Goal: Task Accomplishment & Management: Complete application form

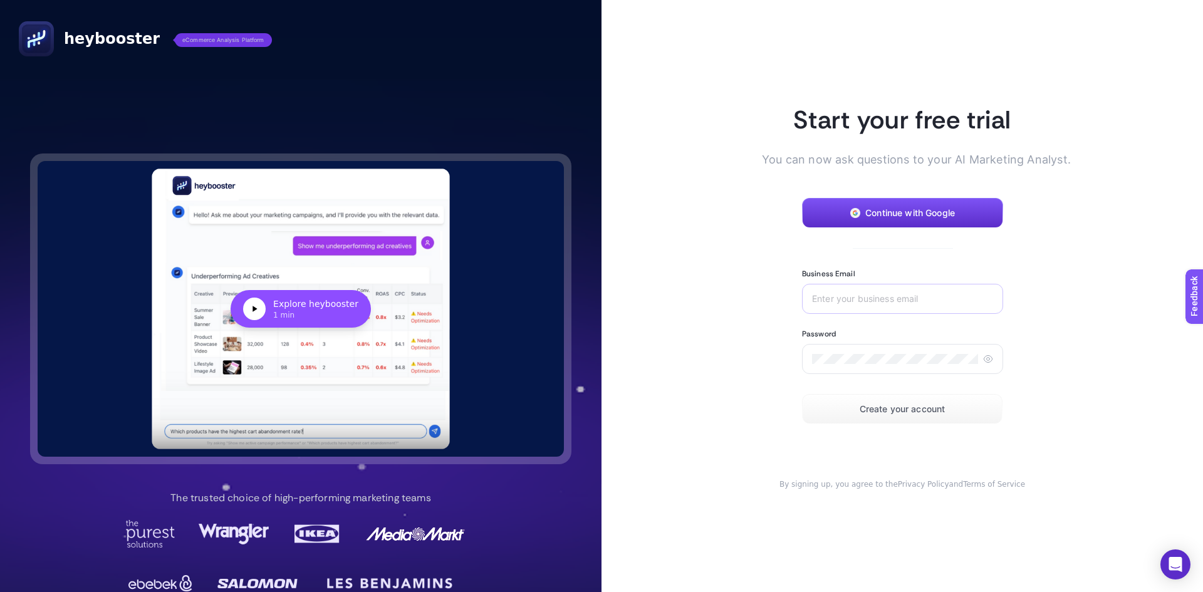
click at [821, 308] on div at bounding box center [902, 299] width 201 height 30
click at [868, 210] on span "Continue with Google" at bounding box center [910, 213] width 90 height 10
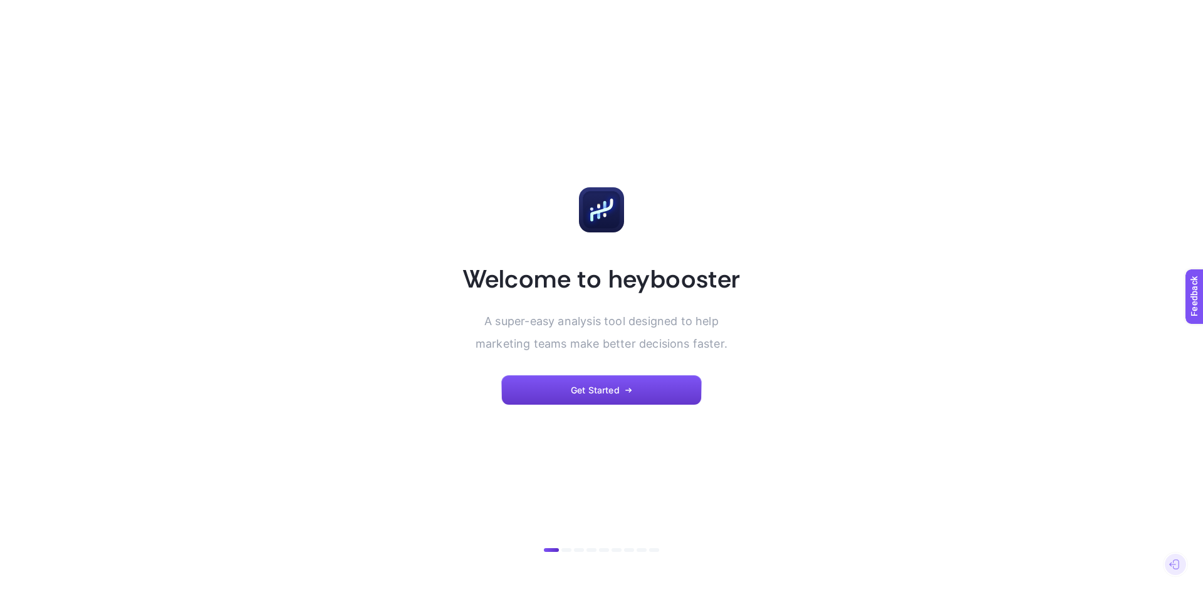
click at [593, 398] on button "Get Started" at bounding box center [601, 390] width 201 height 30
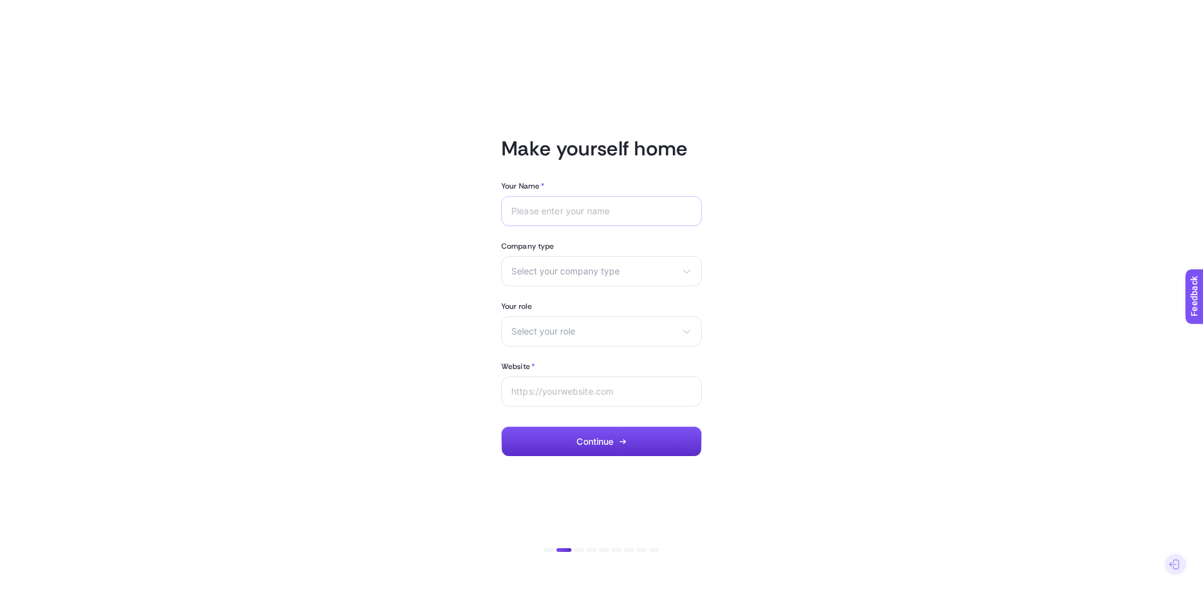
click at [612, 224] on div at bounding box center [601, 211] width 201 height 30
type input "Ashwin"
click at [602, 270] on span "Select your company type" at bounding box center [593, 271] width 165 height 10
click at [604, 299] on li "eCommerce" at bounding box center [601, 301] width 194 height 20
click at [593, 329] on span "Select your role" at bounding box center [593, 332] width 165 height 10
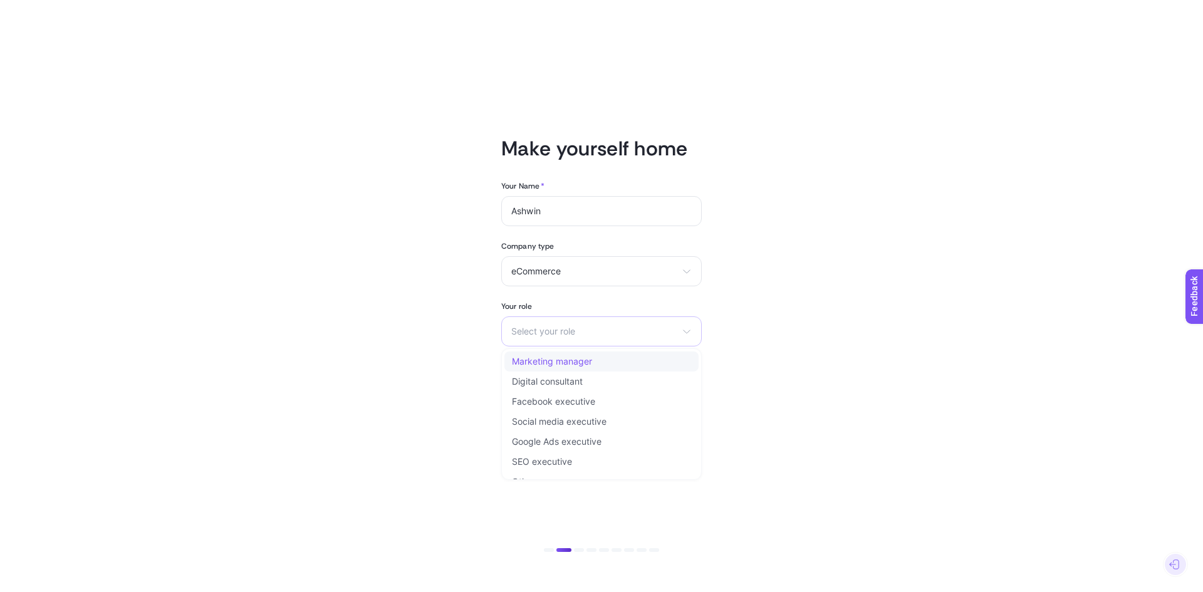
click at [599, 357] on li "Marketing manager" at bounding box center [601, 362] width 194 height 20
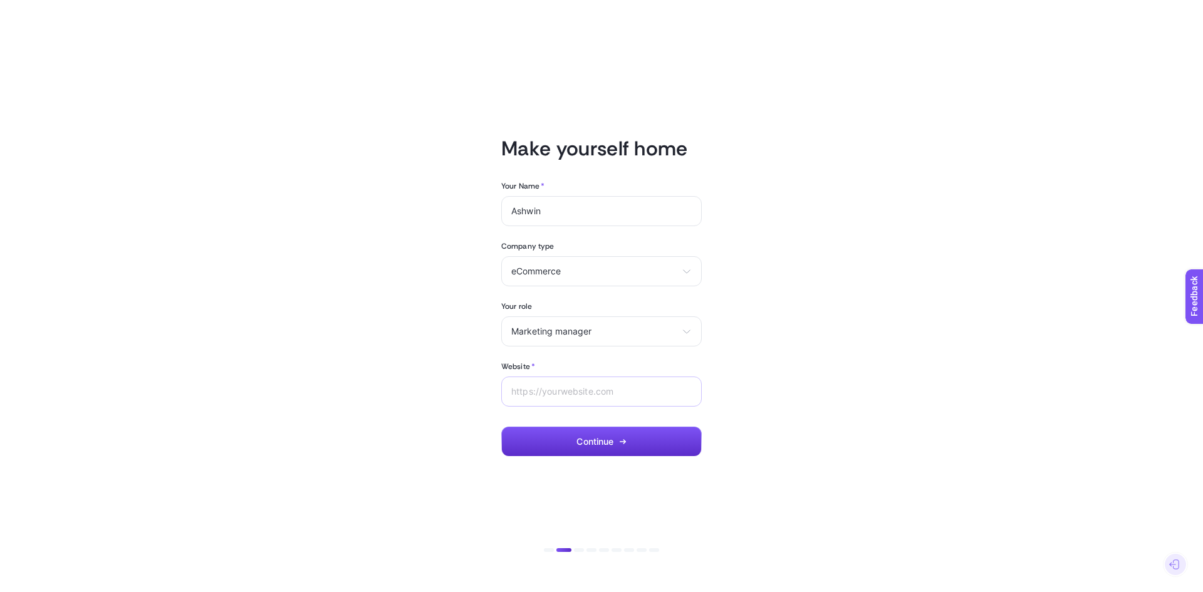
click at [591, 402] on div at bounding box center [601, 392] width 201 height 30
type input "[DOMAIN_NAME]"
click at [590, 433] on button "Continue" at bounding box center [601, 442] width 201 height 30
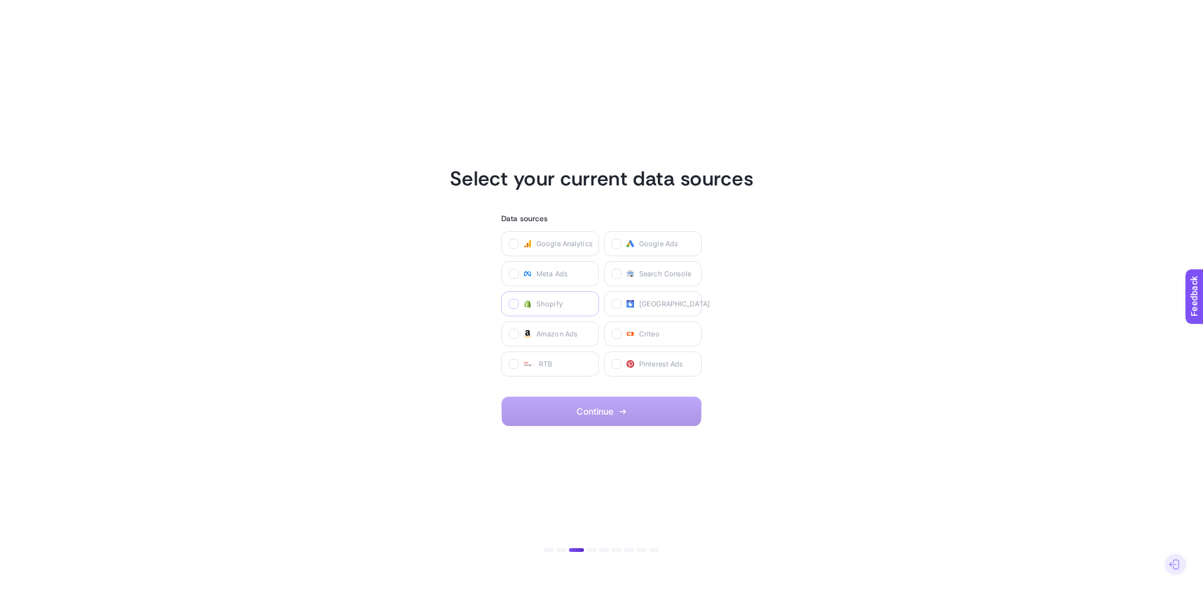
click at [514, 301] on icon at bounding box center [514, 304] width 6 height 6
click at [0, 0] on input "checkbox" at bounding box center [0, 0] width 0 height 0
click at [514, 241] on icon at bounding box center [514, 244] width 6 height 6
click at [0, 0] on Analytics "checkbox" at bounding box center [0, 0] width 0 height 0
click at [619, 241] on icon at bounding box center [617, 244] width 6 height 6
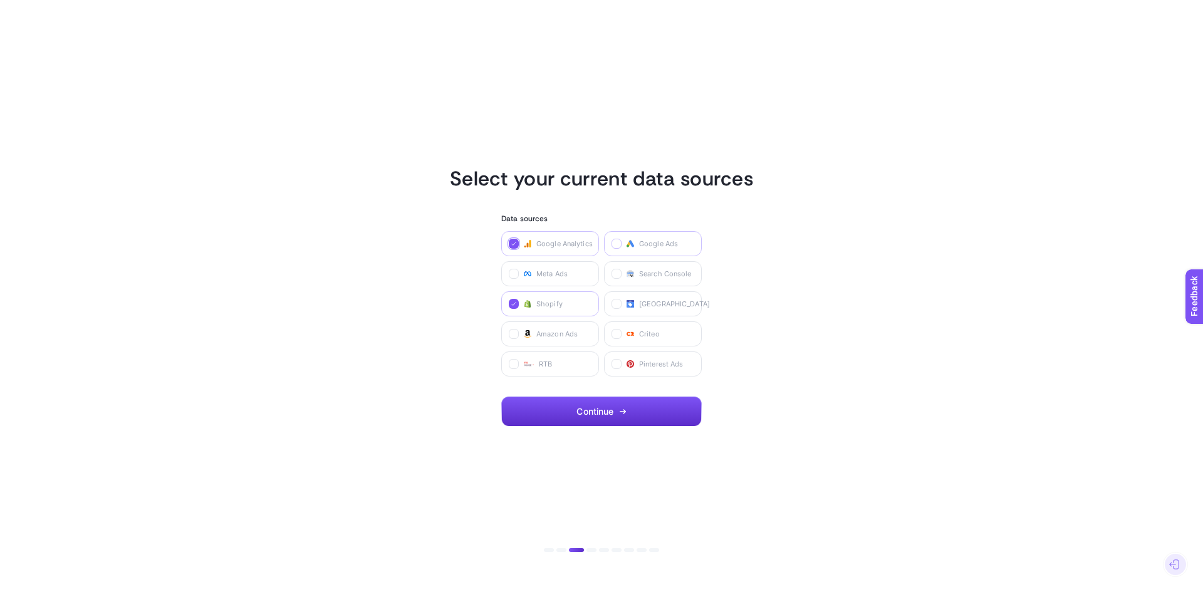
click at [0, 0] on Ads "checkbox" at bounding box center [0, 0] width 0 height 0
click at [516, 273] on icon at bounding box center [515, 274] width 4 height 3
click at [0, 0] on Ads "checkbox" at bounding box center [0, 0] width 0 height 0
click at [573, 410] on button "Continue" at bounding box center [601, 412] width 201 height 30
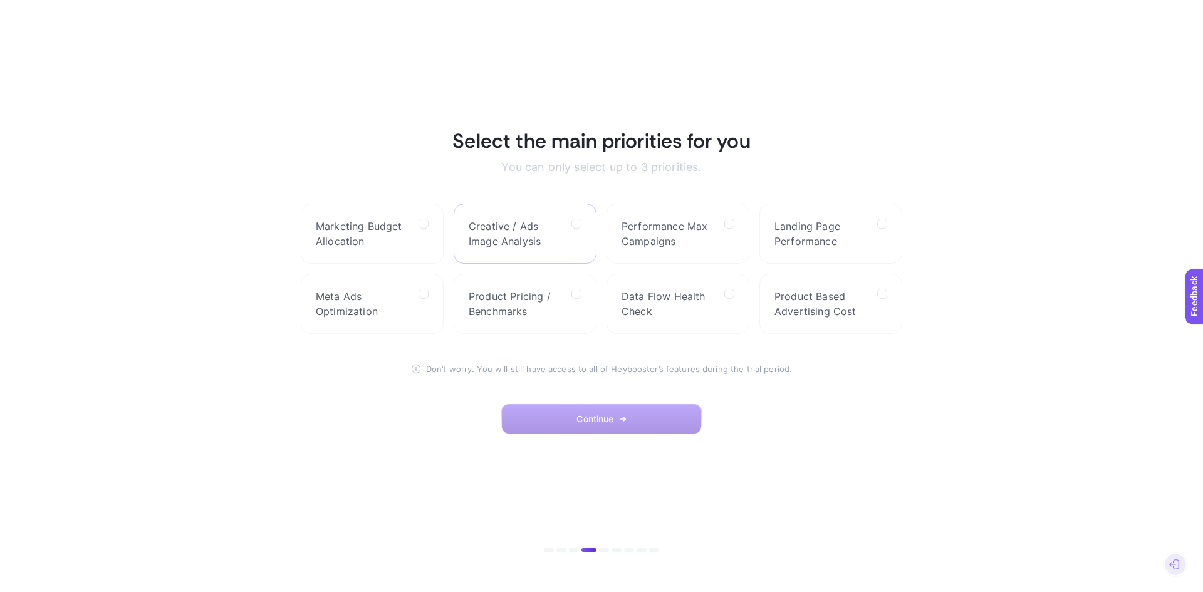
click at [566, 241] on label "Creative / Ads Image Analysis" at bounding box center [525, 234] width 143 height 60
click at [0, 0] on Analysis "checkbox" at bounding box center [0, 0] width 0 height 0
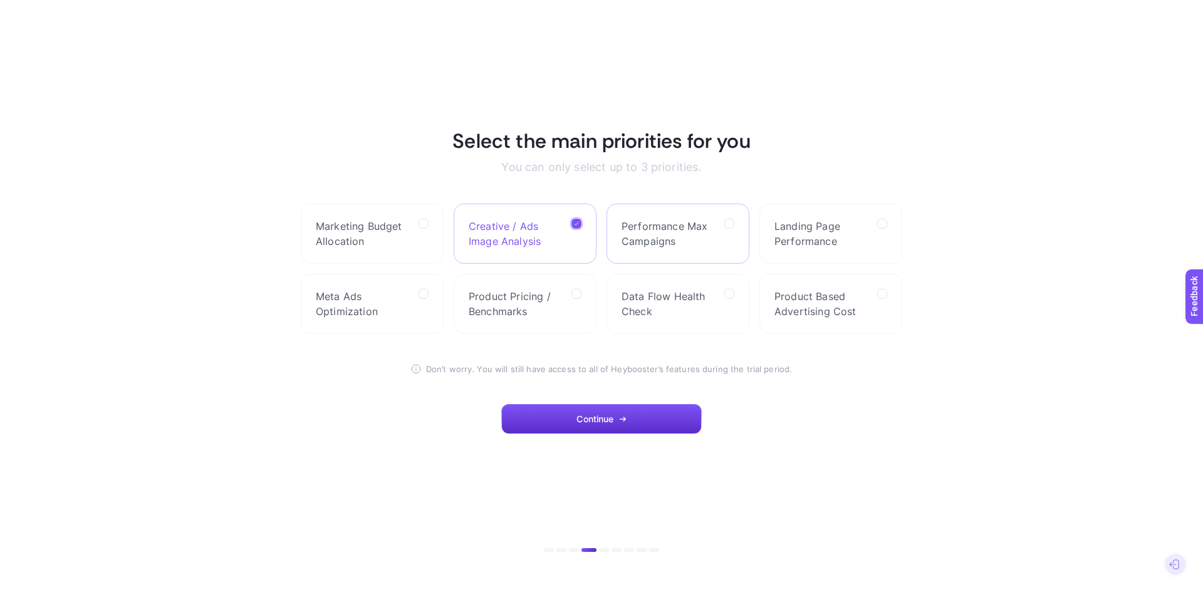
click at [701, 237] on span "Performance Max Campaigns" at bounding box center [668, 234] width 93 height 30
click at [0, 0] on Campaigns "checkbox" at bounding box center [0, 0] width 0 height 0
click at [850, 235] on span "Landing Page Performance" at bounding box center [821, 234] width 93 height 30
click at [0, 0] on Performance "checkbox" at bounding box center [0, 0] width 0 height 0
click at [384, 307] on span "Meta Ads Optimization" at bounding box center [362, 304] width 93 height 30
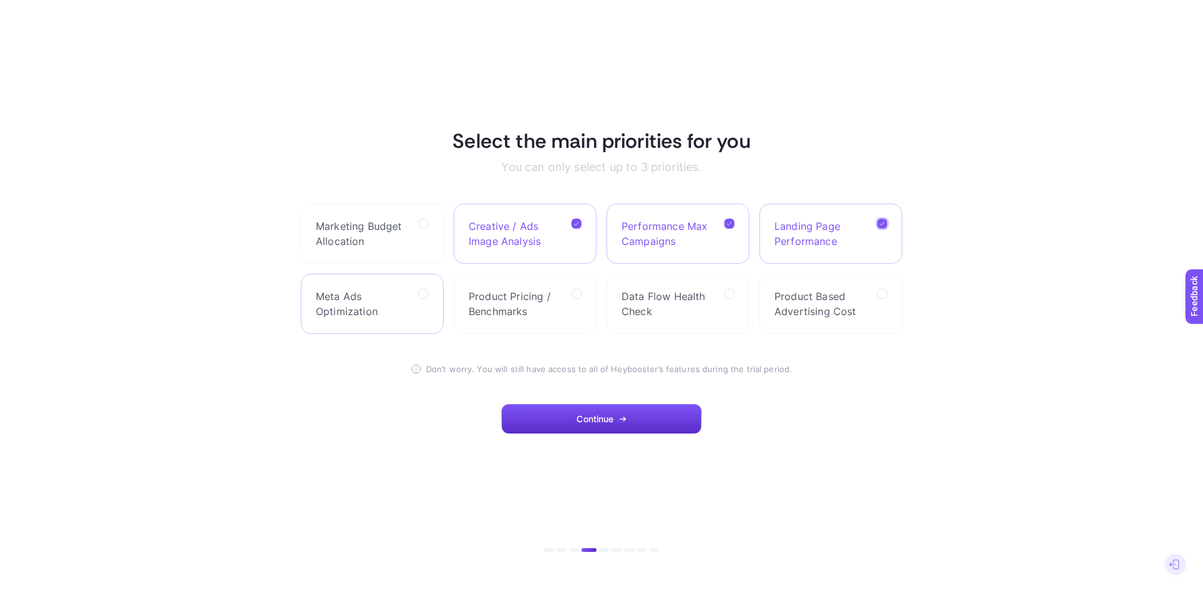
click at [0, 0] on Optimization "checkbox" at bounding box center [0, 0] width 0 height 0
click at [383, 241] on span "Marketing Budget Allocation" at bounding box center [362, 234] width 93 height 30
click at [0, 0] on Allocation "checkbox" at bounding box center [0, 0] width 0 height 0
click at [838, 245] on span "Landing Page Performance" at bounding box center [821, 234] width 93 height 30
click at [0, 0] on Performance "checkbox" at bounding box center [0, 0] width 0 height 0
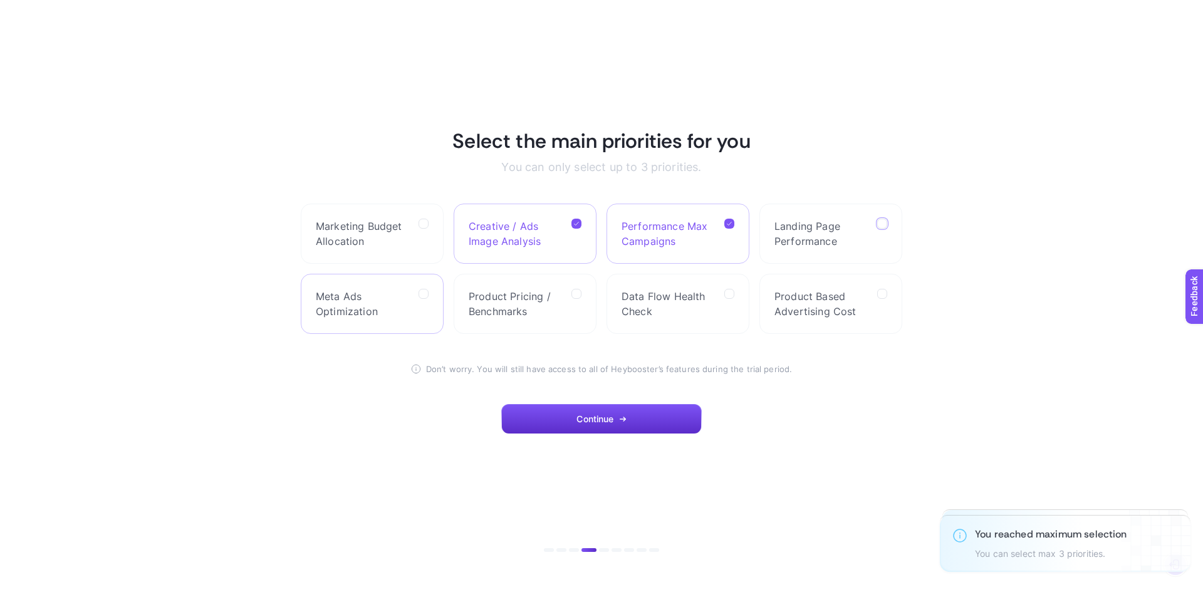
click at [355, 302] on span "Meta Ads Optimization" at bounding box center [362, 304] width 93 height 30
click at [0, 0] on Optimization "checkbox" at bounding box center [0, 0] width 0 height 0
click at [499, 319] on label "Product Pricing / Benchmarks" at bounding box center [525, 304] width 143 height 60
click at [0, 0] on Benchmarks "checkbox" at bounding box center [0, 0] width 0 height 0
click at [580, 424] on button "Continue" at bounding box center [601, 419] width 201 height 30
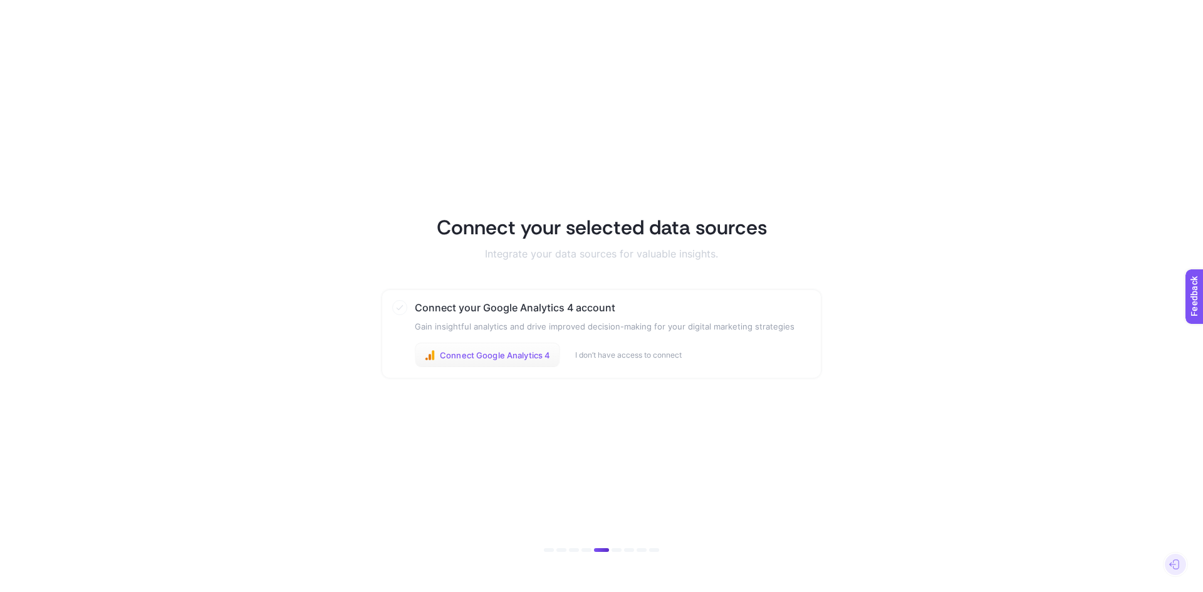
click at [489, 360] on button "Connect Google Analytics 4" at bounding box center [487, 355] width 145 height 25
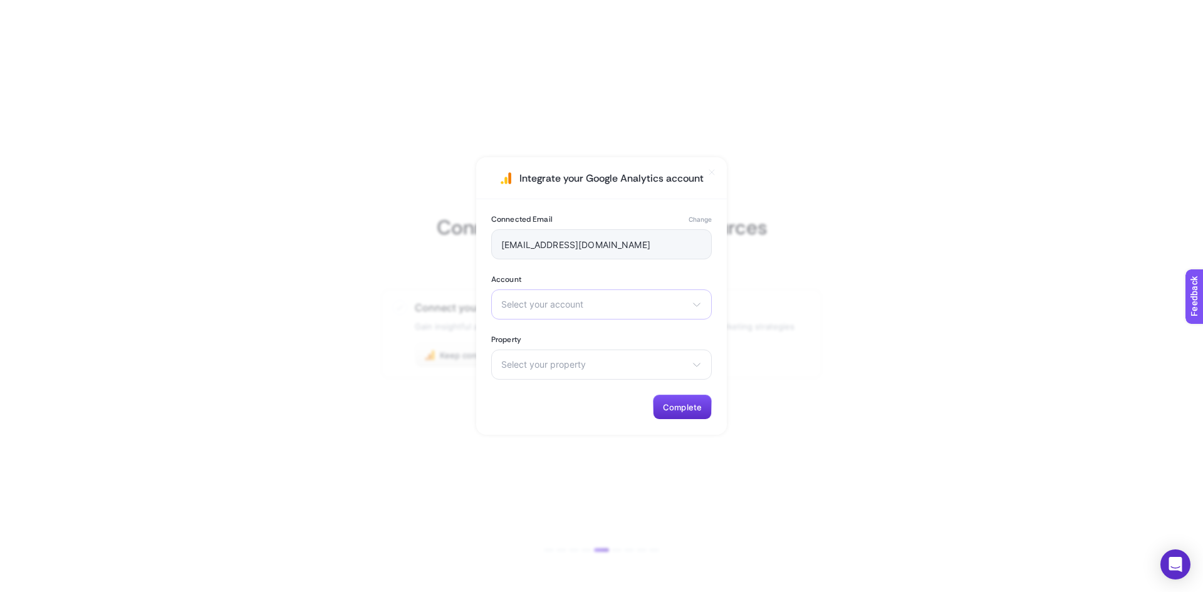
click at [611, 300] on span "Select your account" at bounding box center [593, 305] width 185 height 10
click at [610, 370] on li "KERALA AYURVEDA" at bounding box center [601, 380] width 214 height 20
click at [610, 365] on span "Select your property" at bounding box center [593, 365] width 185 height 10
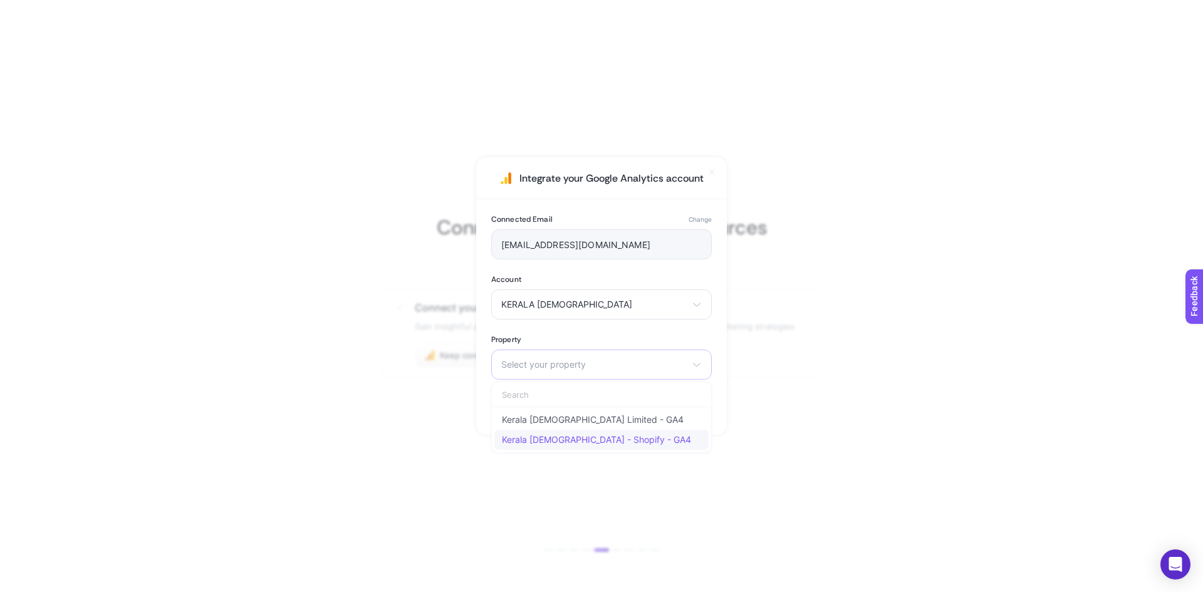
click at [587, 442] on span "Kerala Ayurveda - Shopify - GA4" at bounding box center [596, 440] width 189 height 10
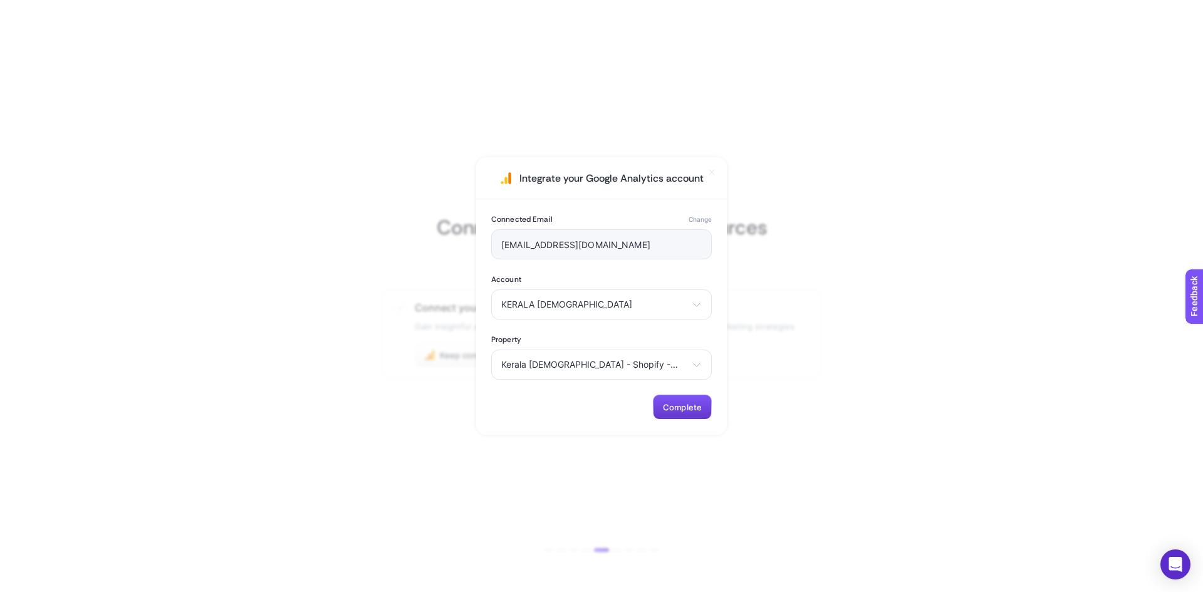
click at [689, 411] on span "Complete" at bounding box center [682, 407] width 39 height 10
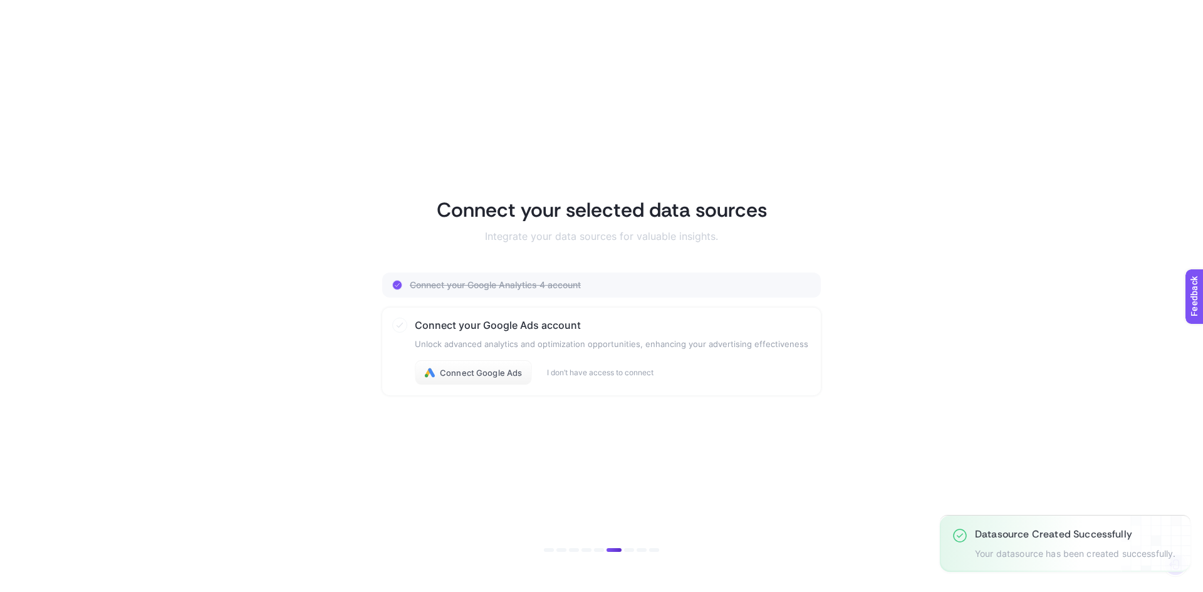
click at [907, 403] on article "Connect your selected data sources Integrate your data sources for valuable ins…" at bounding box center [601, 296] width 872 height 562
click at [489, 375] on span "Connect Google Ads" at bounding box center [481, 373] width 82 height 10
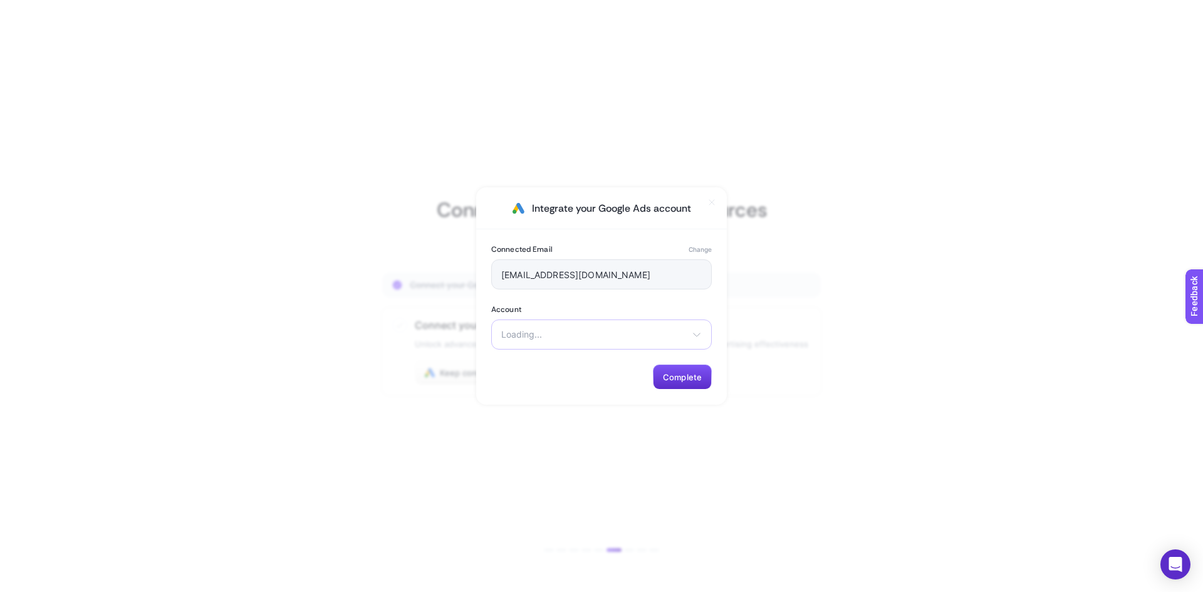
click at [588, 336] on span "Loading..." at bounding box center [593, 335] width 185 height 10
click at [568, 403] on span "Kerala Ayurveda Limited" at bounding box center [579, 405] width 155 height 10
click at [657, 382] on button "Complete" at bounding box center [682, 377] width 59 height 25
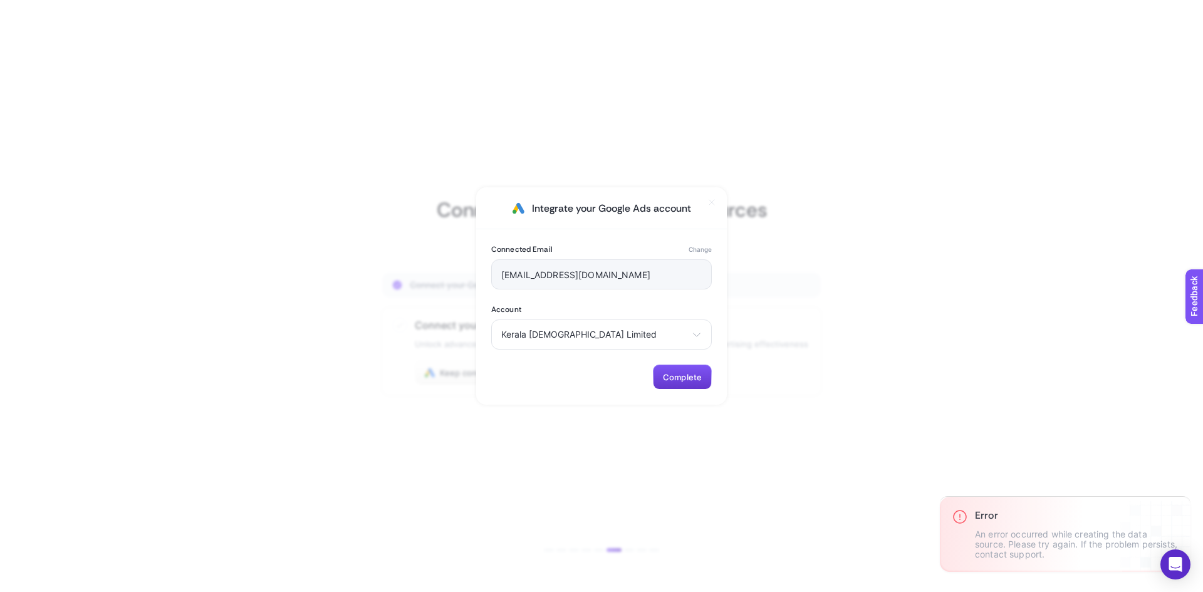
click at [677, 382] on button "Complete" at bounding box center [682, 377] width 59 height 25
click at [695, 365] on button "Complete" at bounding box center [682, 377] width 59 height 25
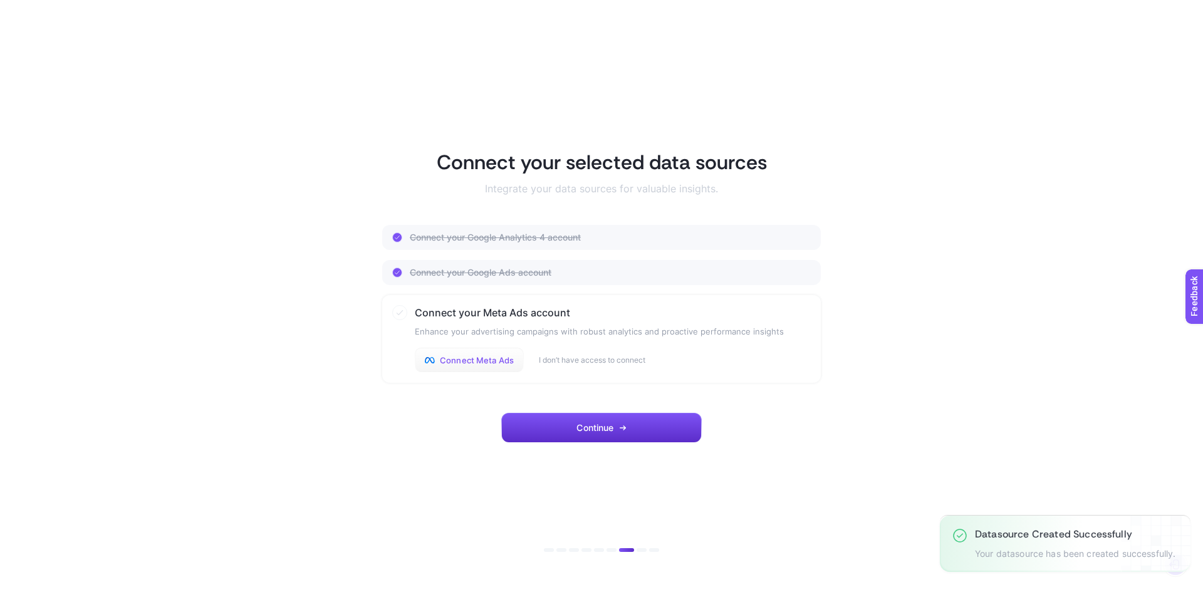
click at [490, 362] on span "Connect Meta Ads" at bounding box center [477, 360] width 74 height 10
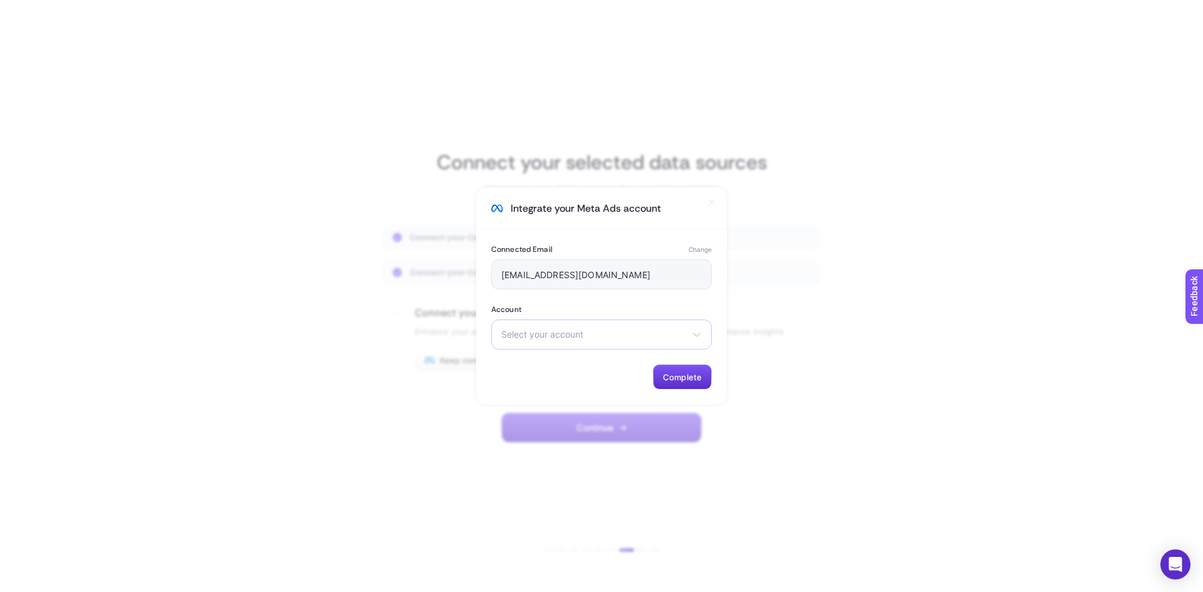
click at [577, 338] on span "Select your account" at bounding box center [593, 335] width 185 height 10
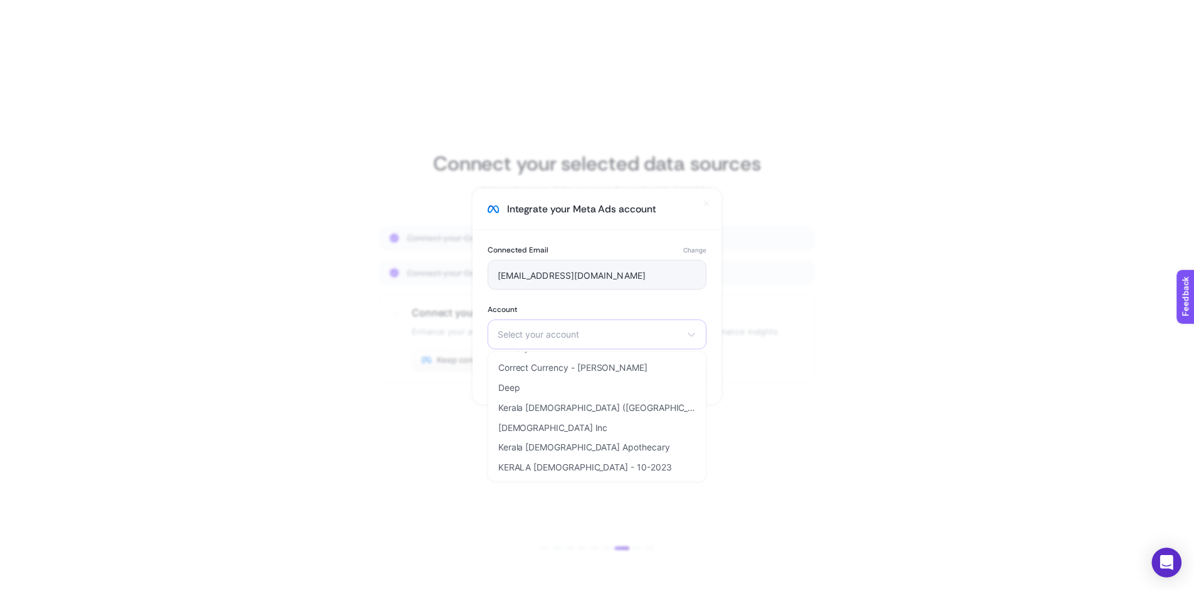
scroll to position [135, 0]
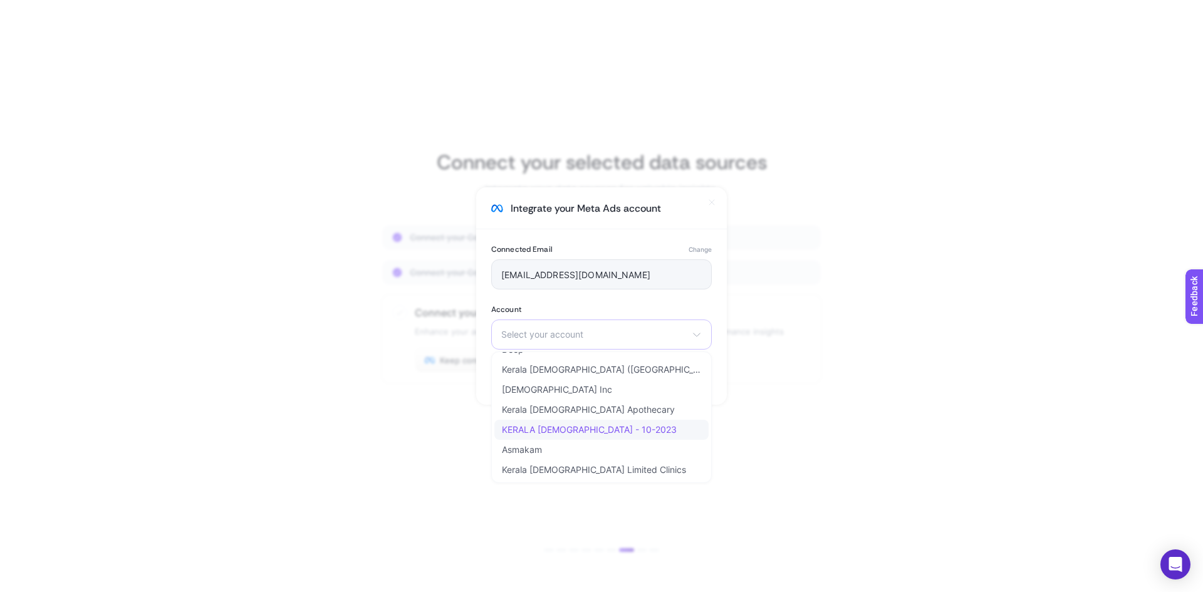
click at [590, 432] on span "KERALA [DEMOGRAPHIC_DATA] - 10-2023" at bounding box center [589, 430] width 175 height 10
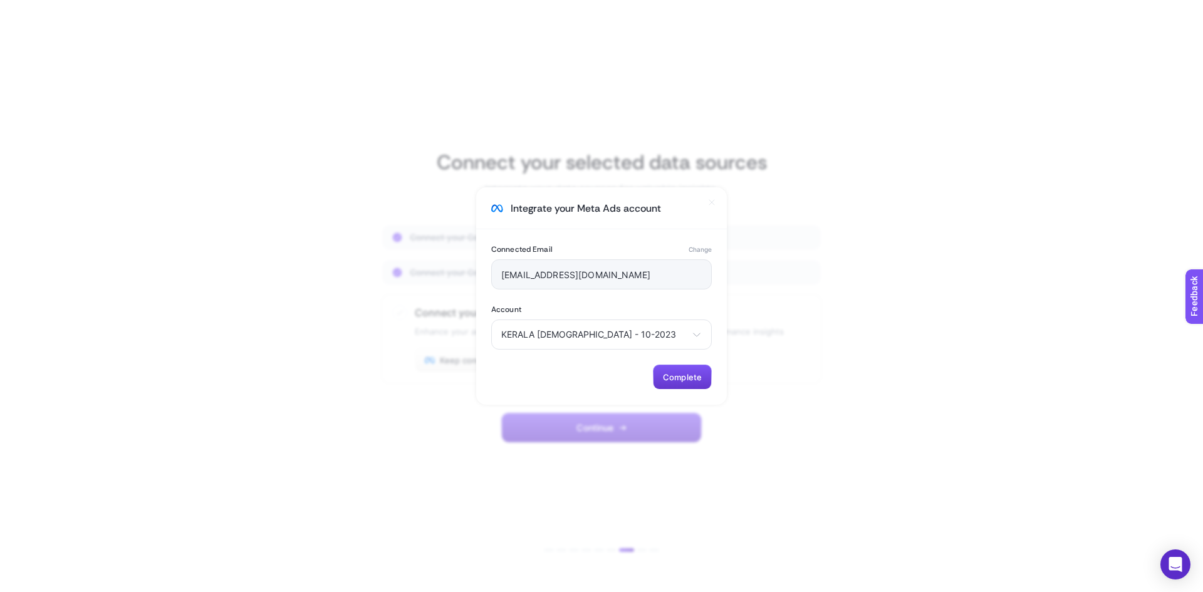
click at [676, 382] on button "Complete" at bounding box center [682, 377] width 59 height 25
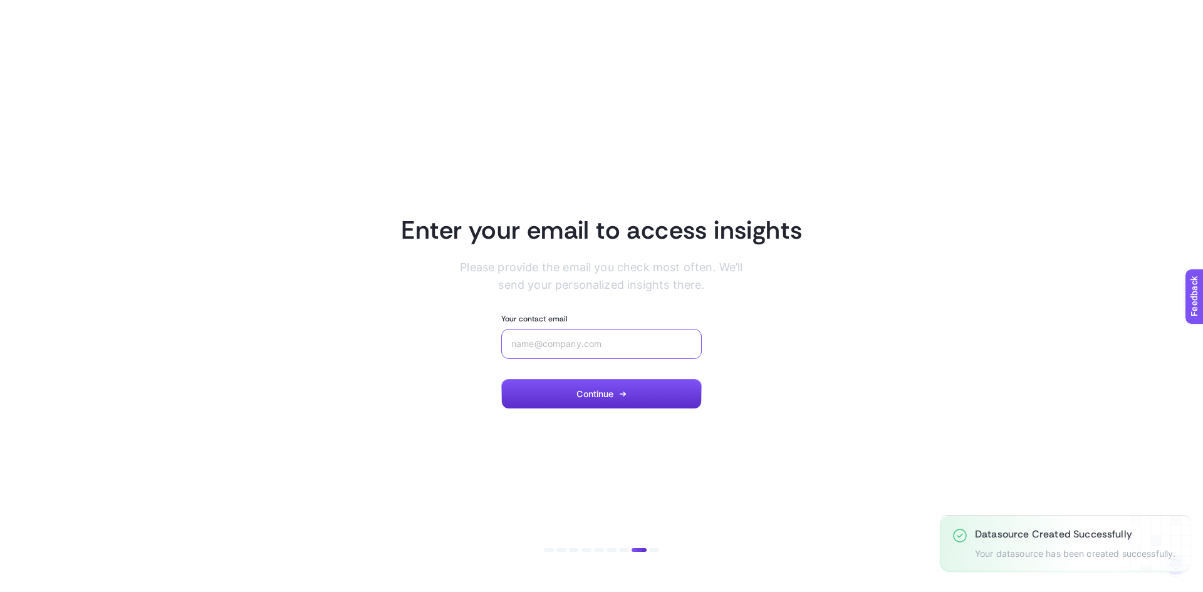
click at [650, 340] on input "Your contact email" at bounding box center [601, 344] width 180 height 10
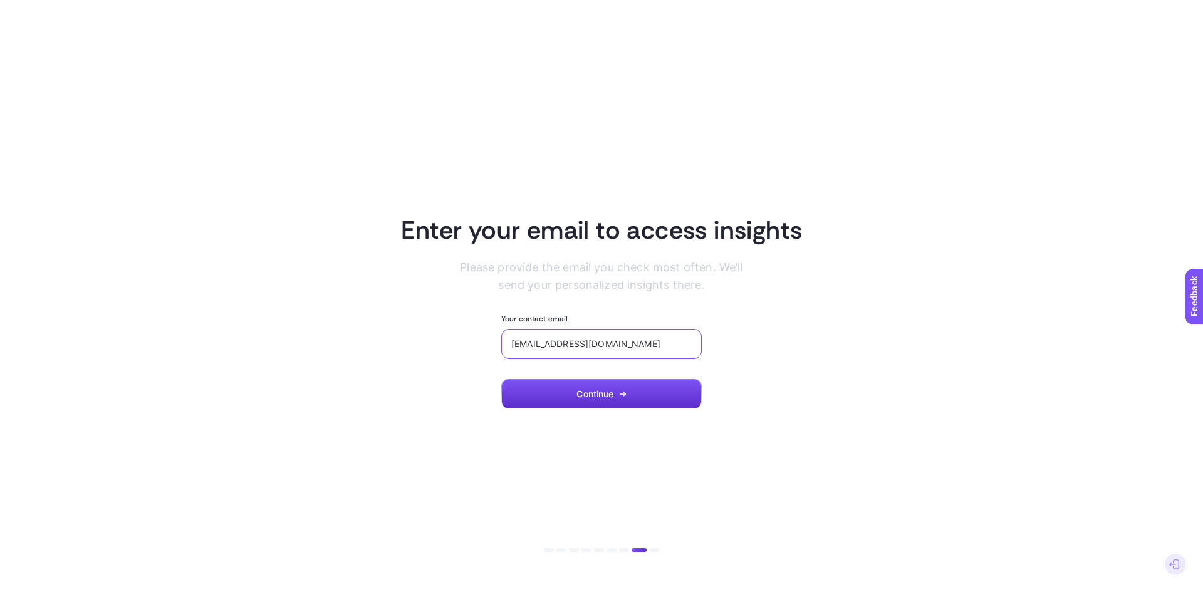
type input "[EMAIL_ADDRESS][DOMAIN_NAME]"
click at [633, 388] on button "Continue" at bounding box center [601, 394] width 201 height 30
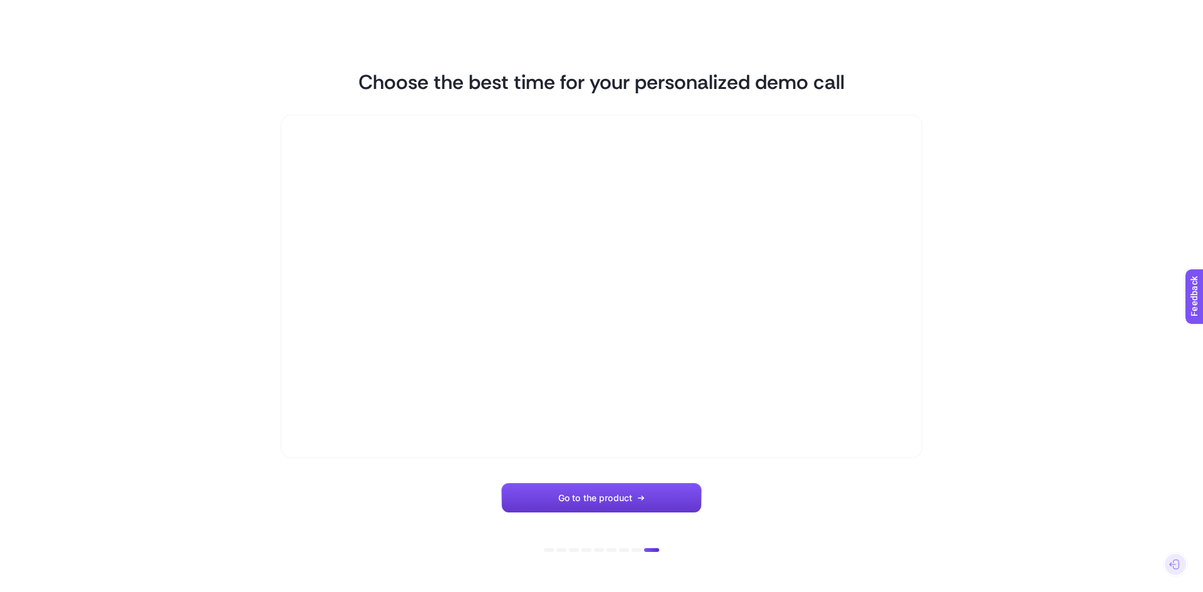
click at [660, 487] on button "Go to the product" at bounding box center [601, 498] width 201 height 30
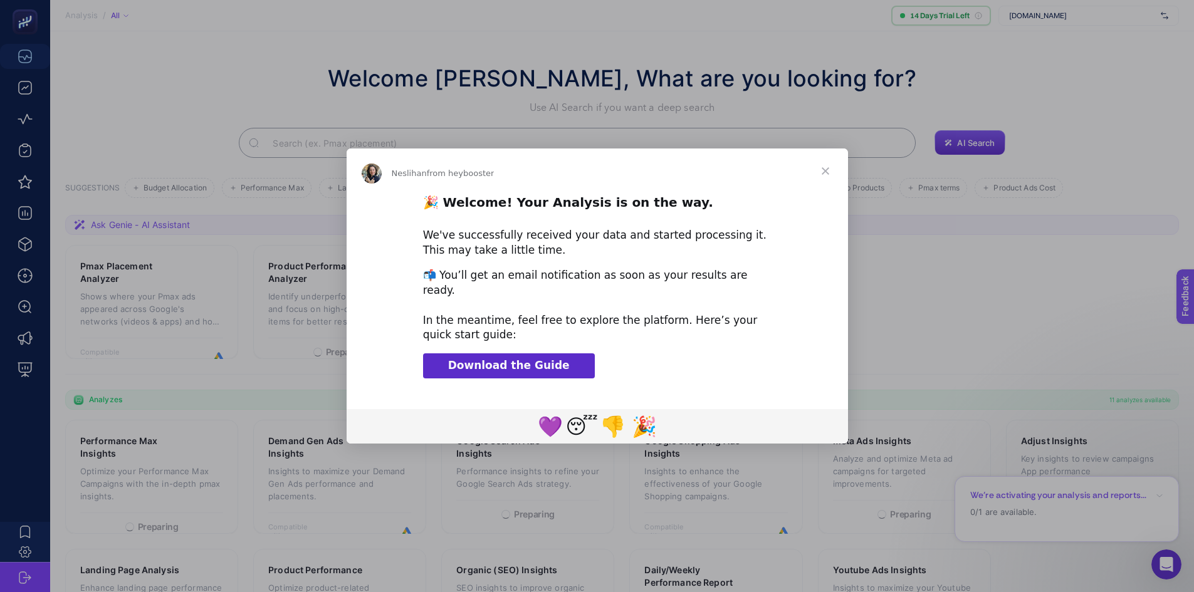
click at [826, 175] on span "Close" at bounding box center [825, 171] width 45 height 45
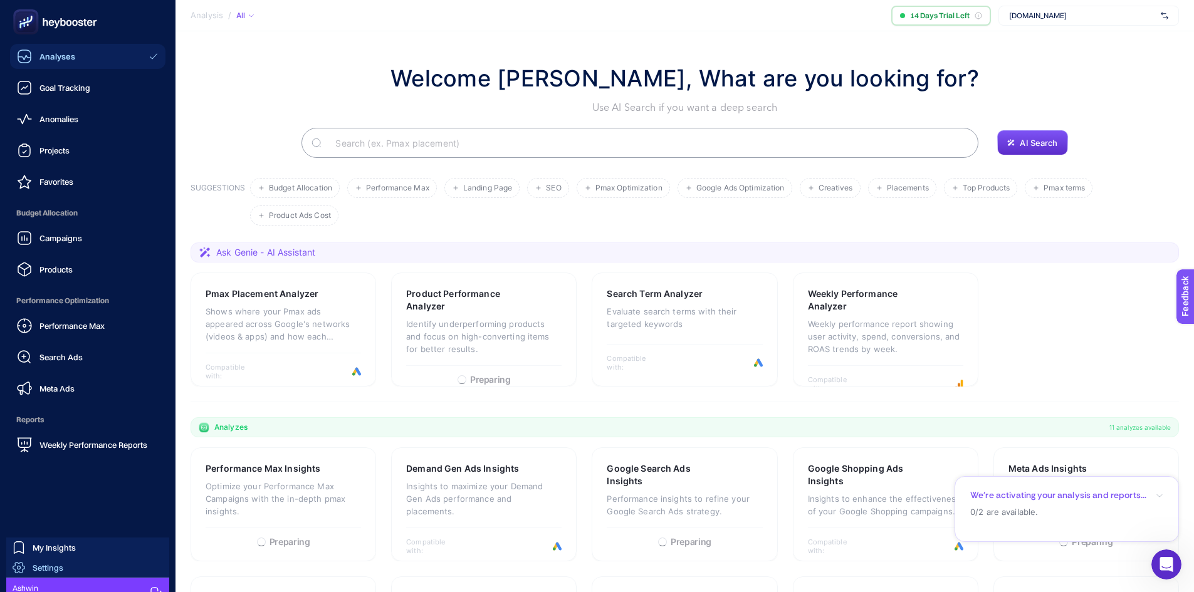
click at [43, 563] on span "Settings" at bounding box center [48, 568] width 31 height 10
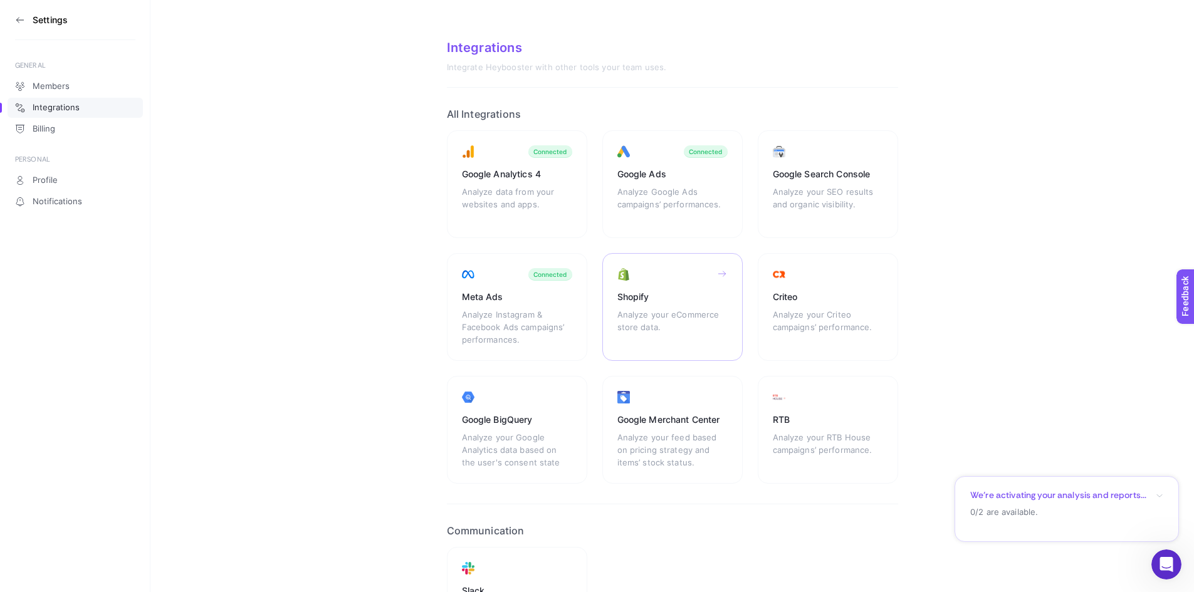
click at [758, 286] on div "Shopify Analyze your eCommerce store data." at bounding box center [828, 307] width 140 height 108
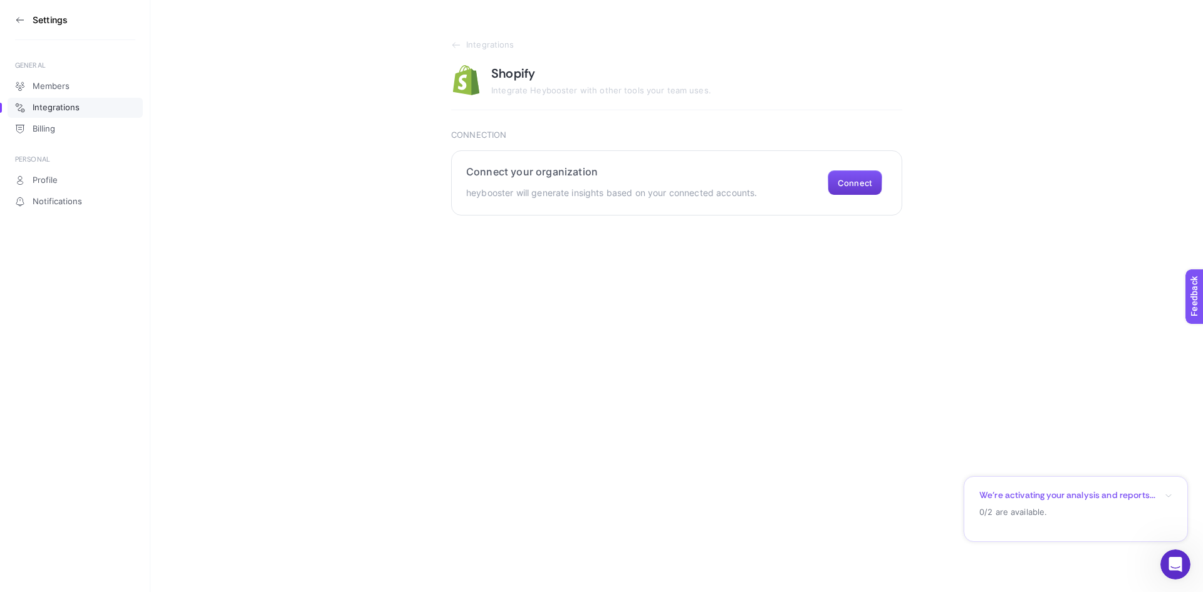
click at [867, 178] on button "Connect" at bounding box center [855, 182] width 55 height 25
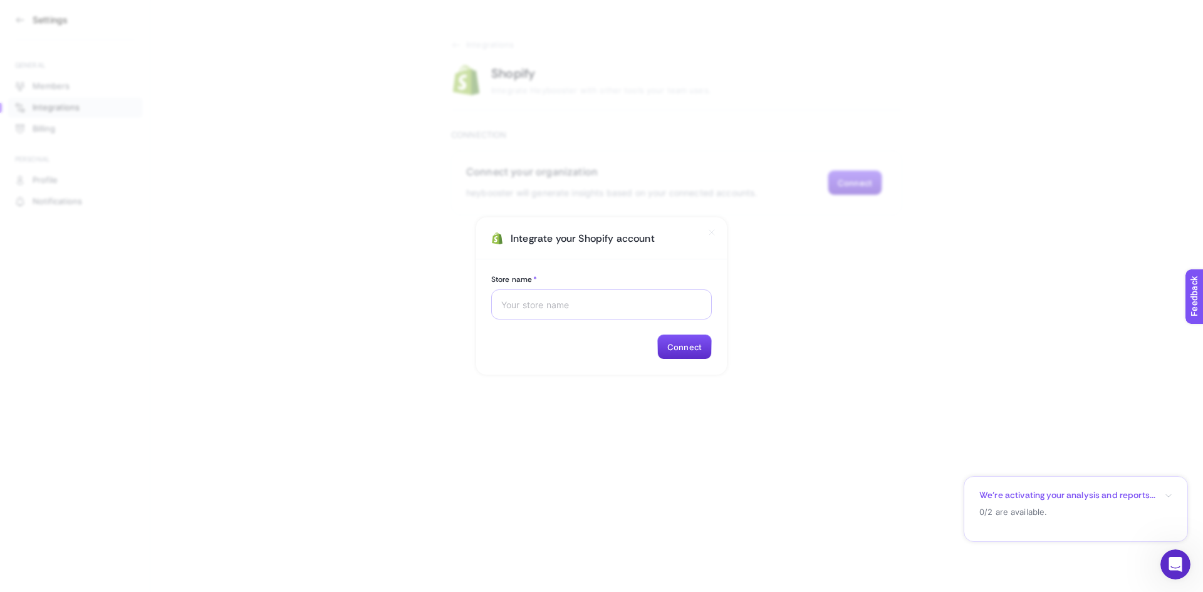
click at [633, 299] on div at bounding box center [601, 305] width 221 height 30
click at [775, 288] on section "Integrate your Shopify account Store name * Connect" at bounding box center [601, 296] width 1203 height 592
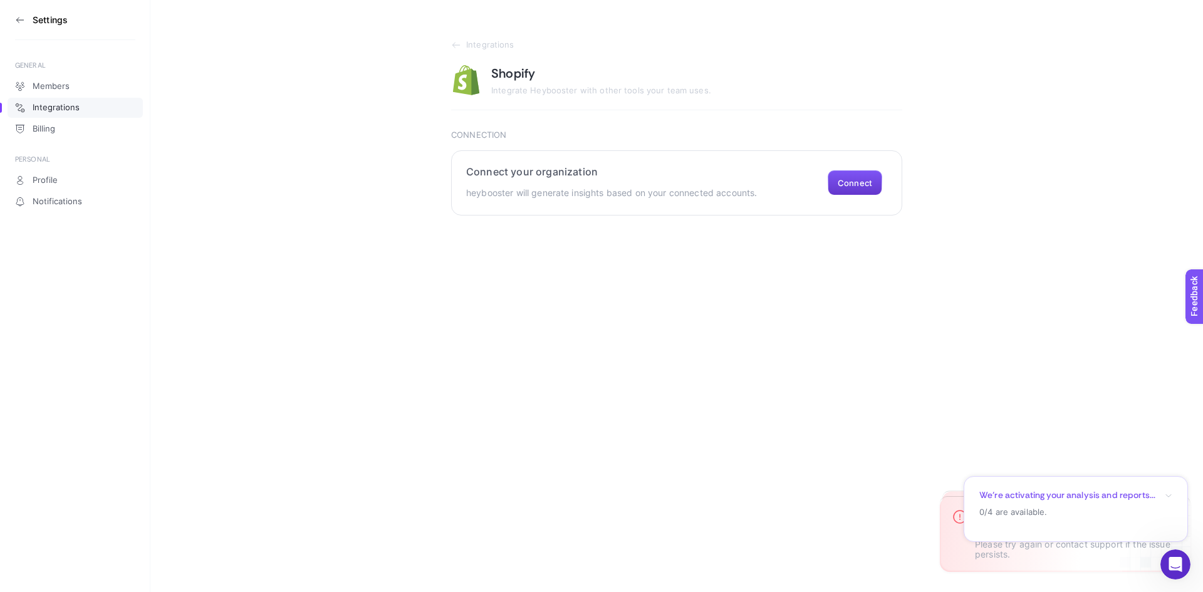
click at [857, 182] on button "Connect" at bounding box center [855, 182] width 55 height 25
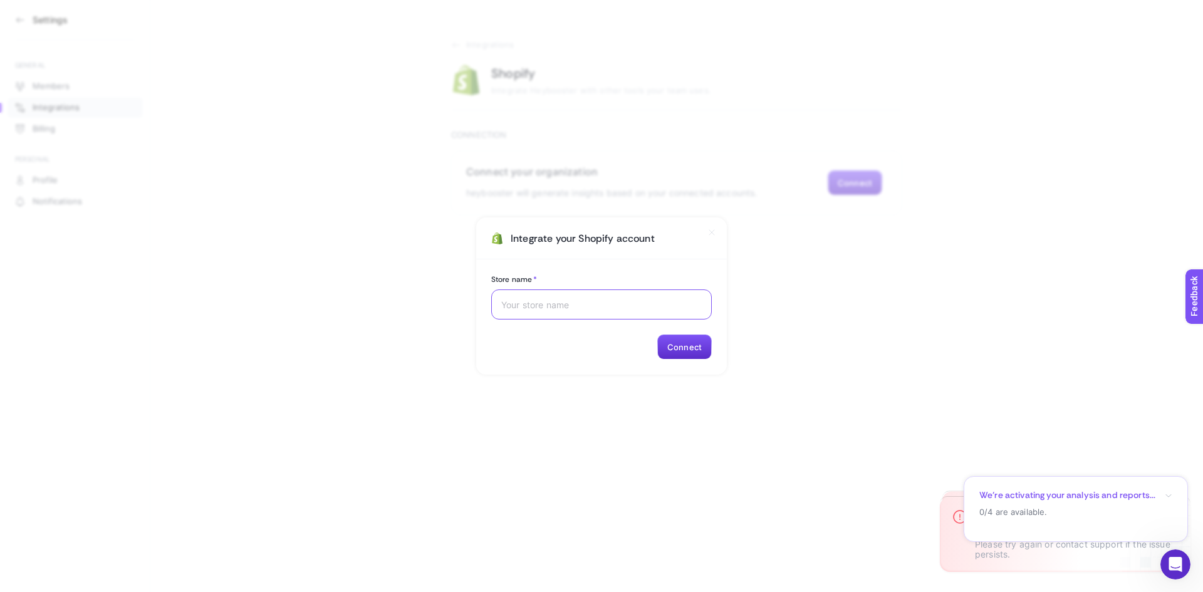
click at [575, 301] on input "Store name *" at bounding box center [601, 305] width 201 height 10
paste input "Kerala Ayurveda Ltd"
type input "Kerala Ayurveda Ltd"
click at [676, 338] on button "Connect" at bounding box center [684, 347] width 55 height 25
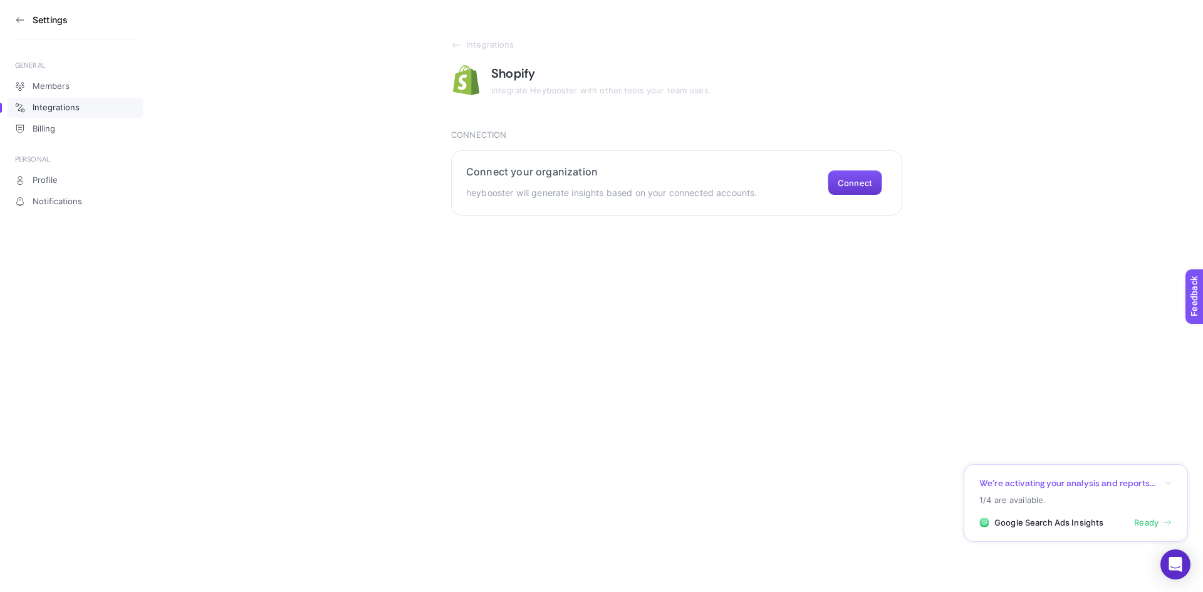
click at [865, 176] on button "Connect" at bounding box center [855, 182] width 55 height 25
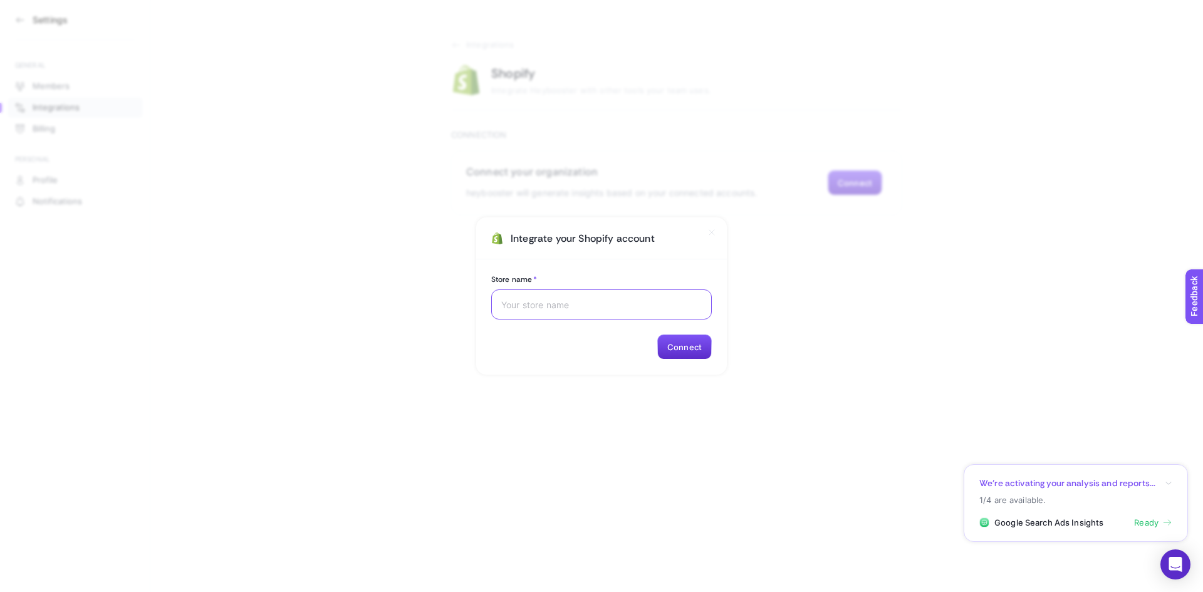
click at [564, 301] on input "Store name *" at bounding box center [601, 305] width 201 height 10
type input "[URL][DOMAIN_NAME]"
click at [697, 346] on button "Connect" at bounding box center [684, 347] width 55 height 25
